Goal: Information Seeking & Learning: Learn about a topic

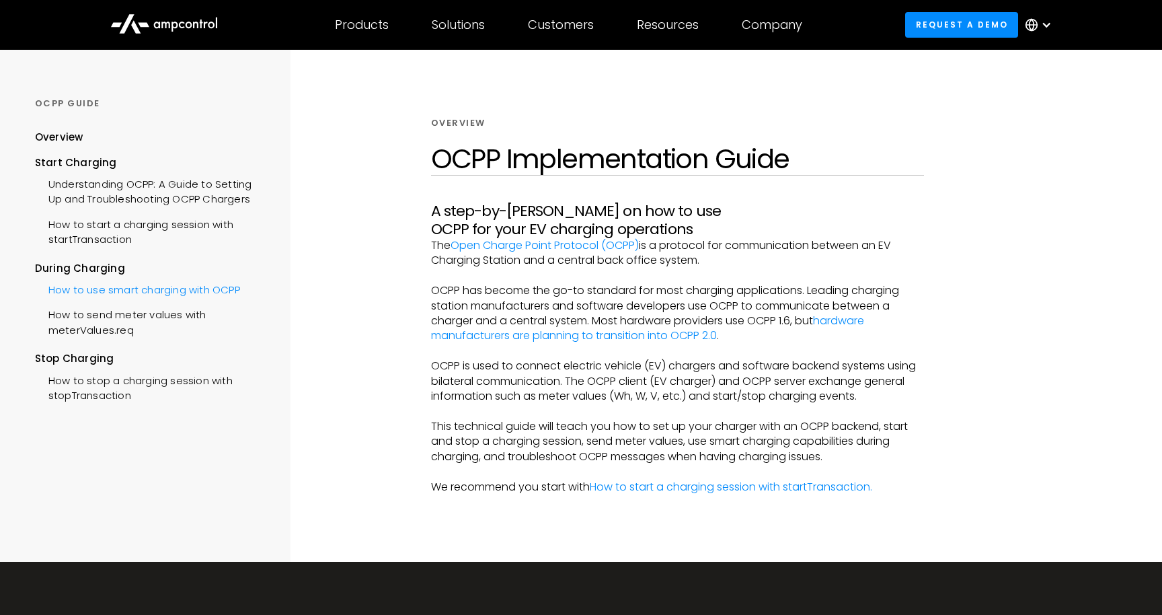
click at [134, 293] on div "How to use smart charging with OCPP" at bounding box center [137, 288] width 205 height 25
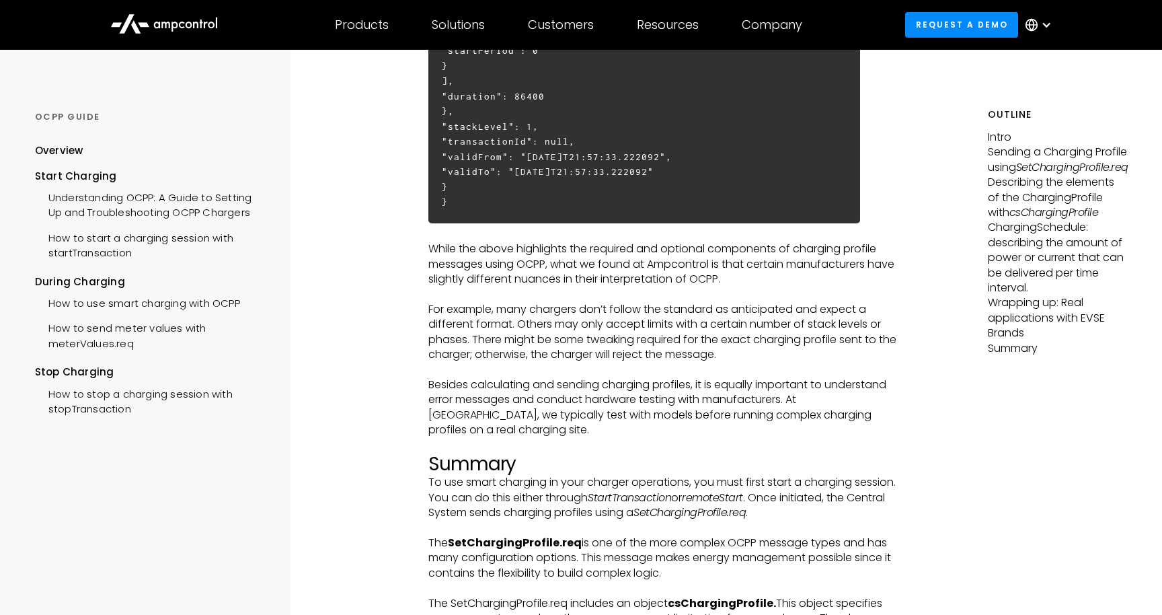
scroll to position [4285, 0]
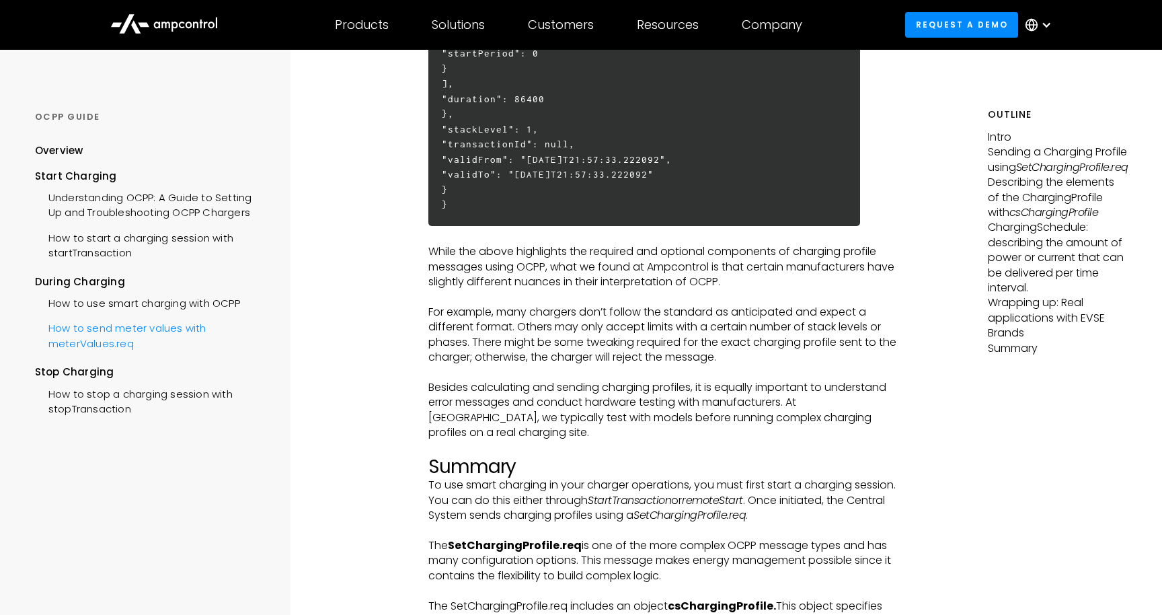
click at [202, 333] on div "How to send meter values with meterValues.req" at bounding box center [151, 334] width 233 height 40
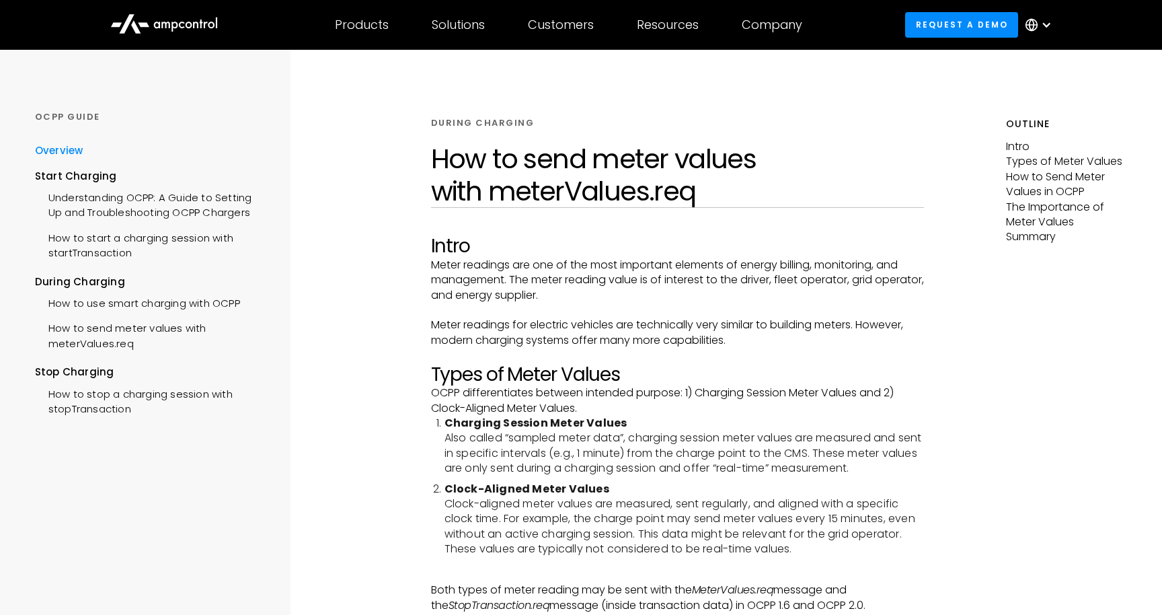
click at [57, 152] on div "Overview" at bounding box center [59, 150] width 48 height 15
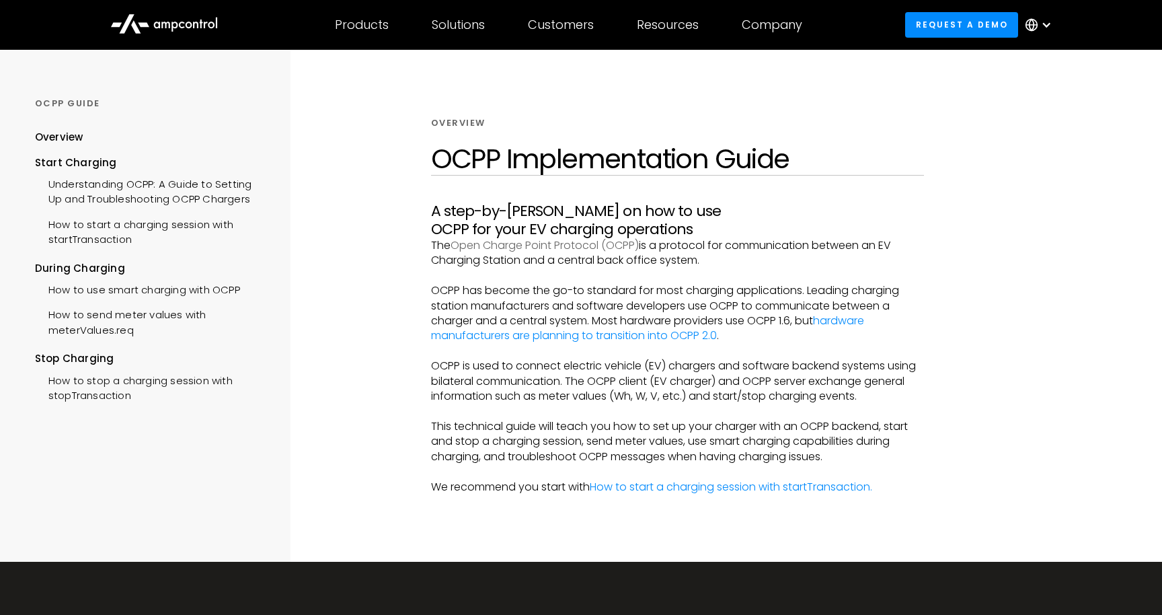
click at [511, 248] on link "Open Charge Point Protocol (OCPP)" at bounding box center [545, 244] width 188 height 15
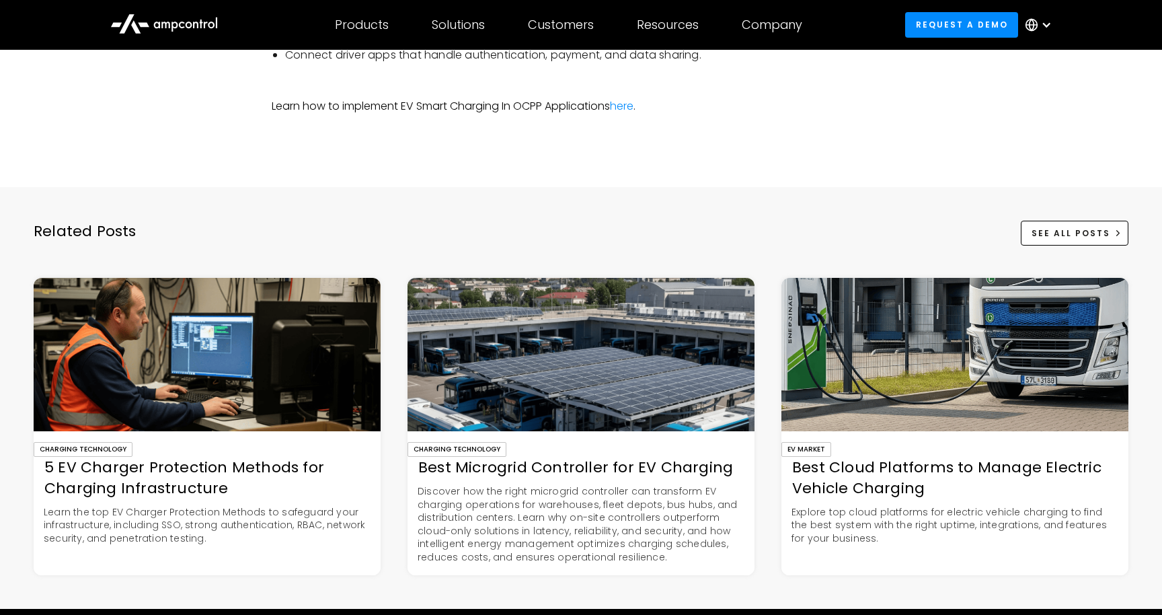
scroll to position [1997, 0]
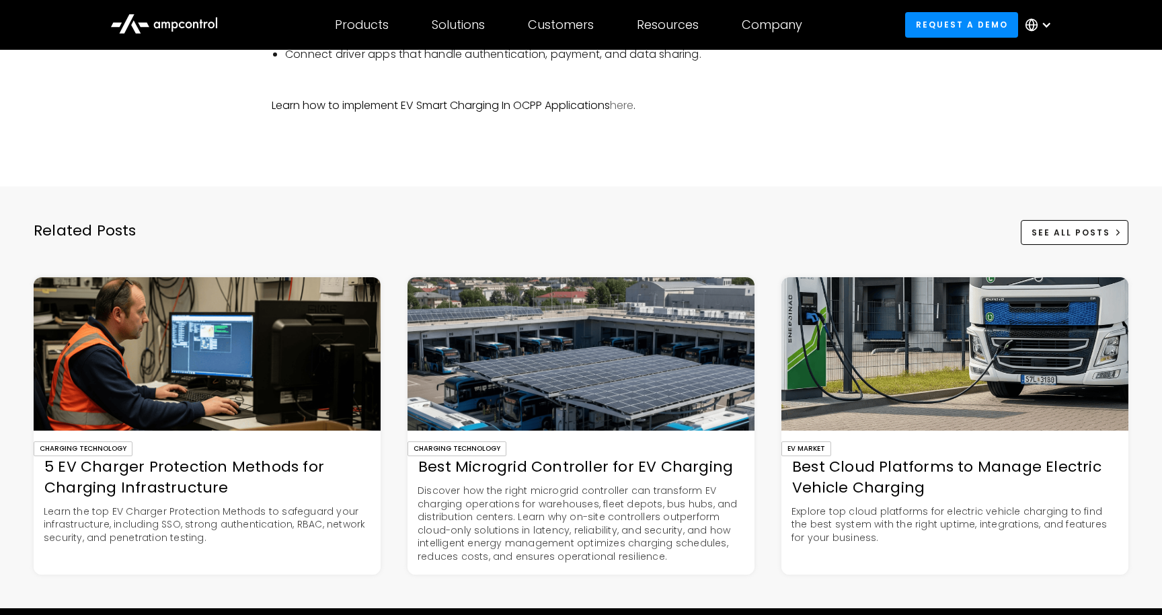
click at [622, 99] on link "here" at bounding box center [622, 105] width 24 height 15
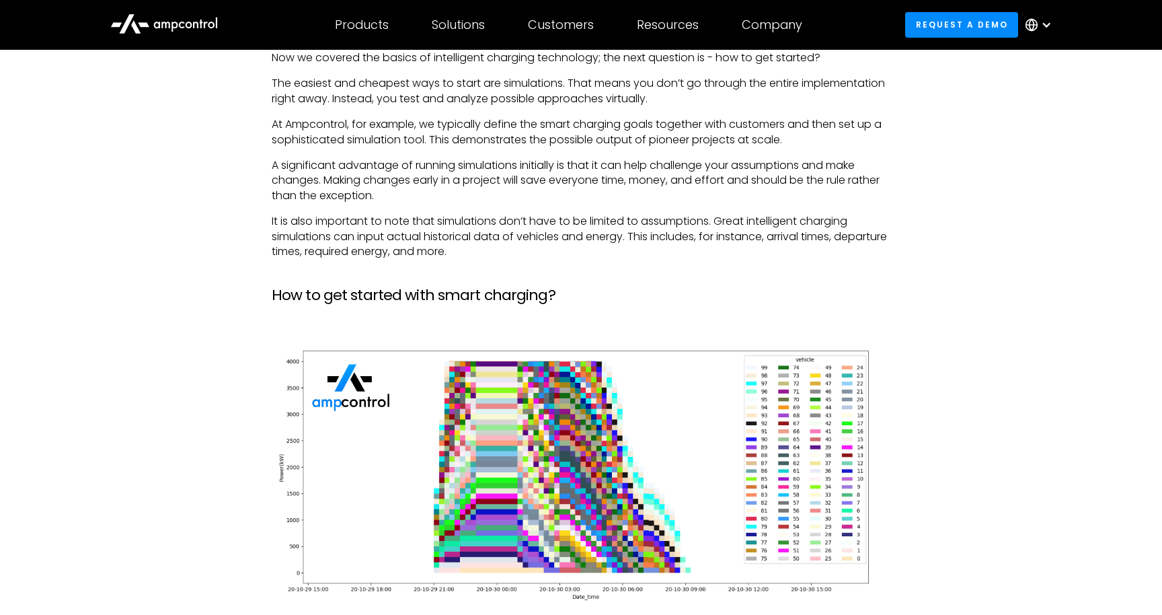
scroll to position [6649, 0]
